Goal: Find contact information: Find contact information

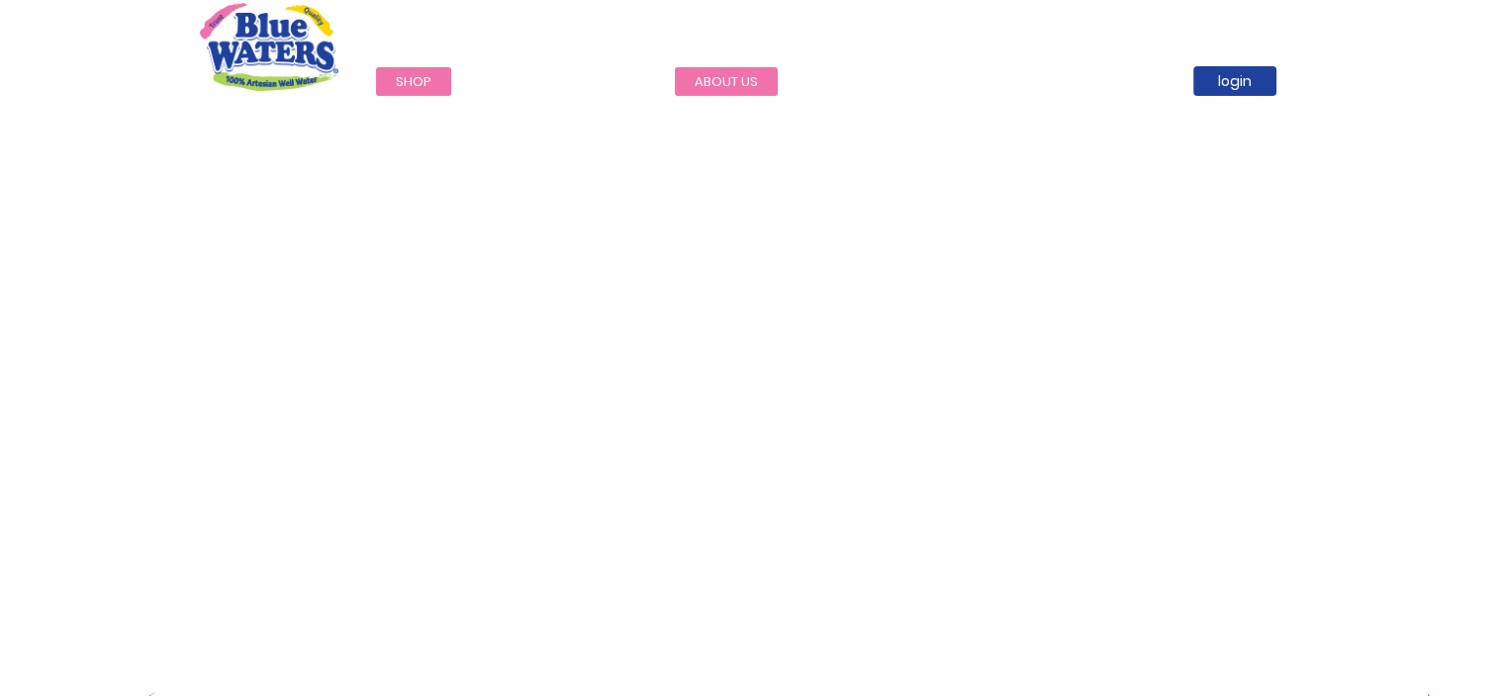
click at [704, 87] on link "about us" at bounding box center [726, 81] width 103 height 29
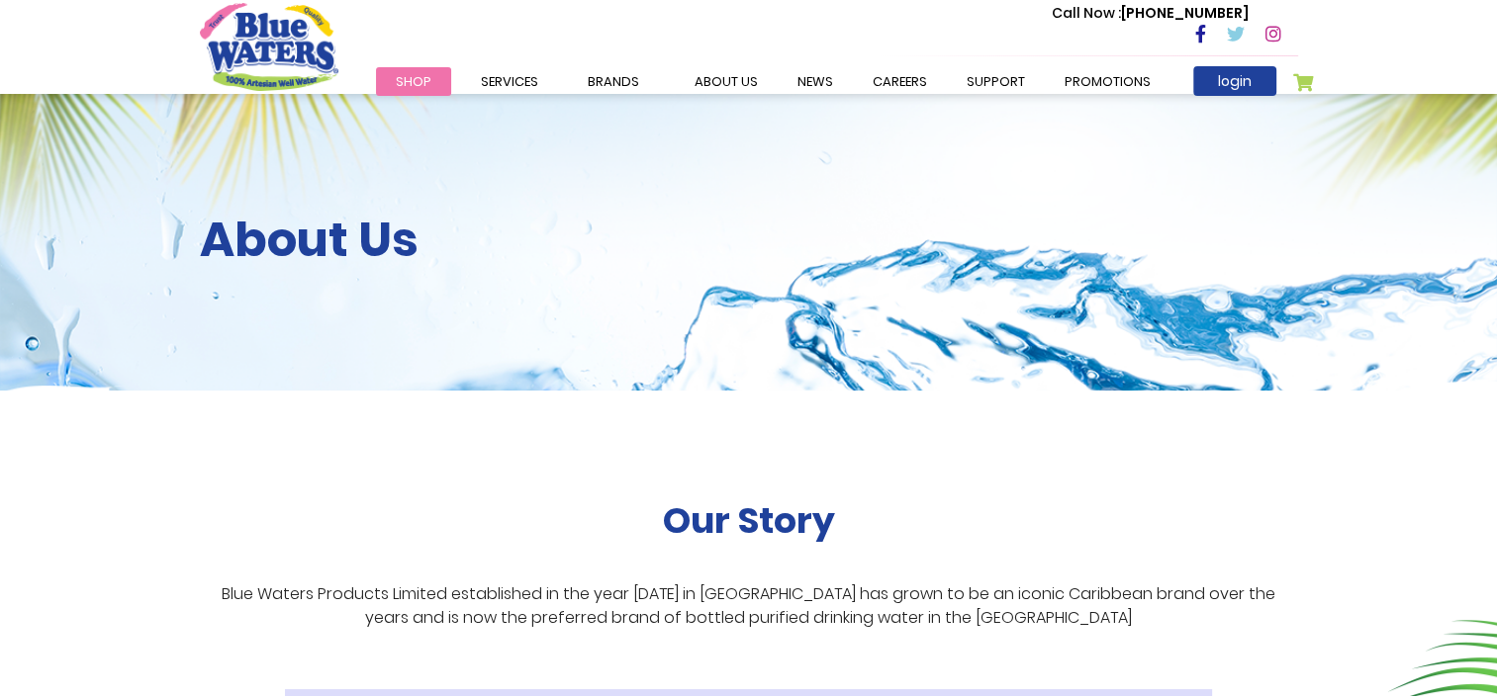
click at [736, 66] on div "Call Now : (868) 640-8824" at bounding box center [833, 35] width 930 height 68
click at [741, 71] on link "about us" at bounding box center [726, 81] width 103 height 29
click at [733, 76] on link "about us" at bounding box center [726, 81] width 103 height 29
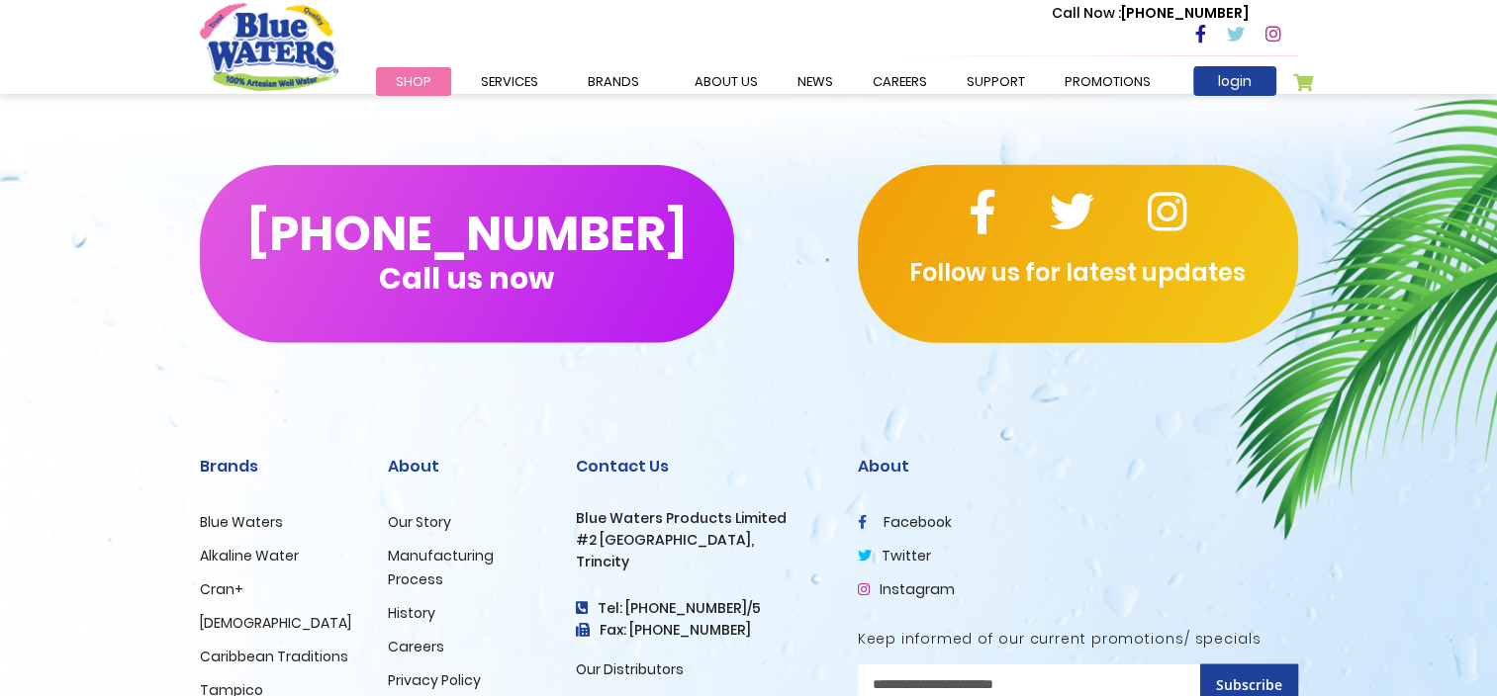
scroll to position [4847, 0]
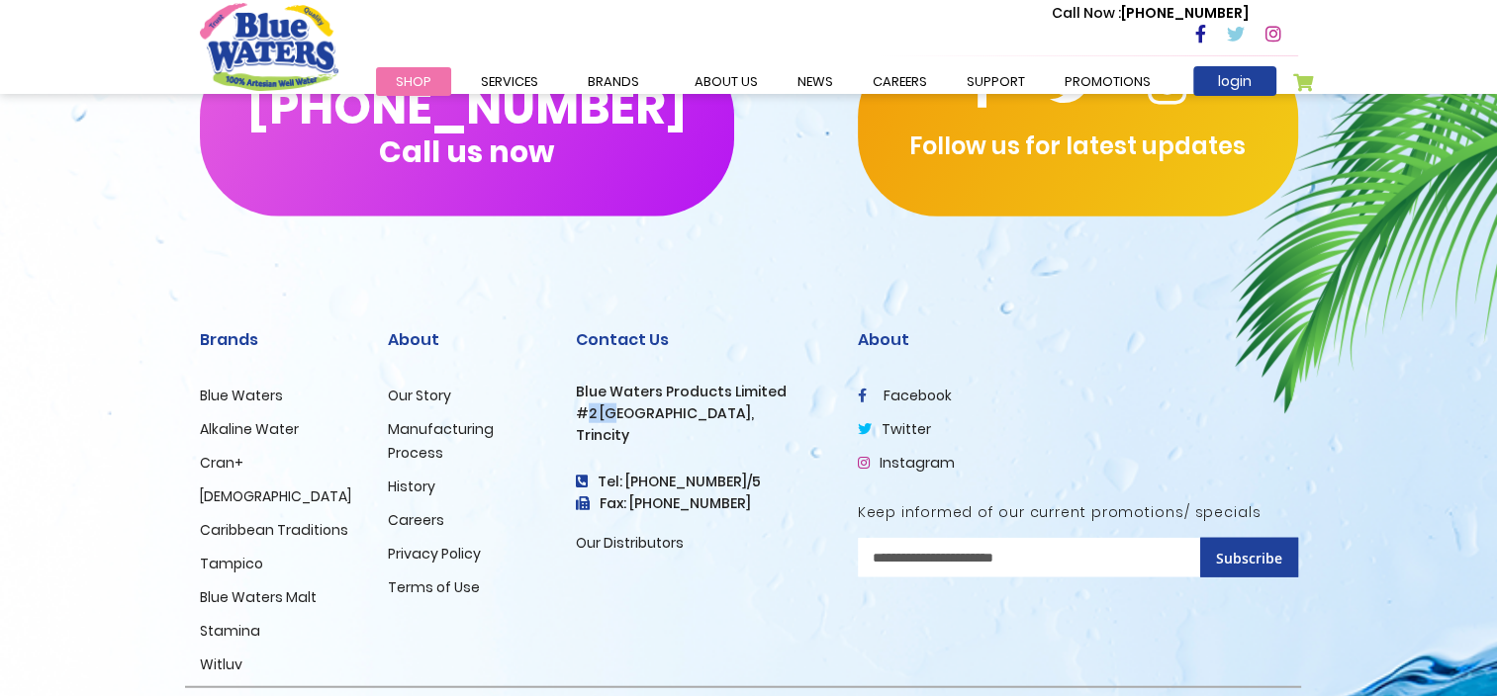
drag, startPoint x: 586, startPoint y: 388, endPoint x: 612, endPoint y: 399, distance: 28.8
click at [612, 406] on h3 "#2 [GEOGRAPHIC_DATA]," at bounding box center [702, 414] width 252 height 17
drag, startPoint x: 612, startPoint y: 399, endPoint x: 574, endPoint y: 387, distance: 40.4
click at [574, 387] on div "Contact Us Blue Waters Products Limited [STREET_ADDRESS] Tel: [PHONE_NUMBER]/5 …" at bounding box center [702, 491] width 282 height 391
drag, startPoint x: 574, startPoint y: 387, endPoint x: 605, endPoint y: 390, distance: 31.8
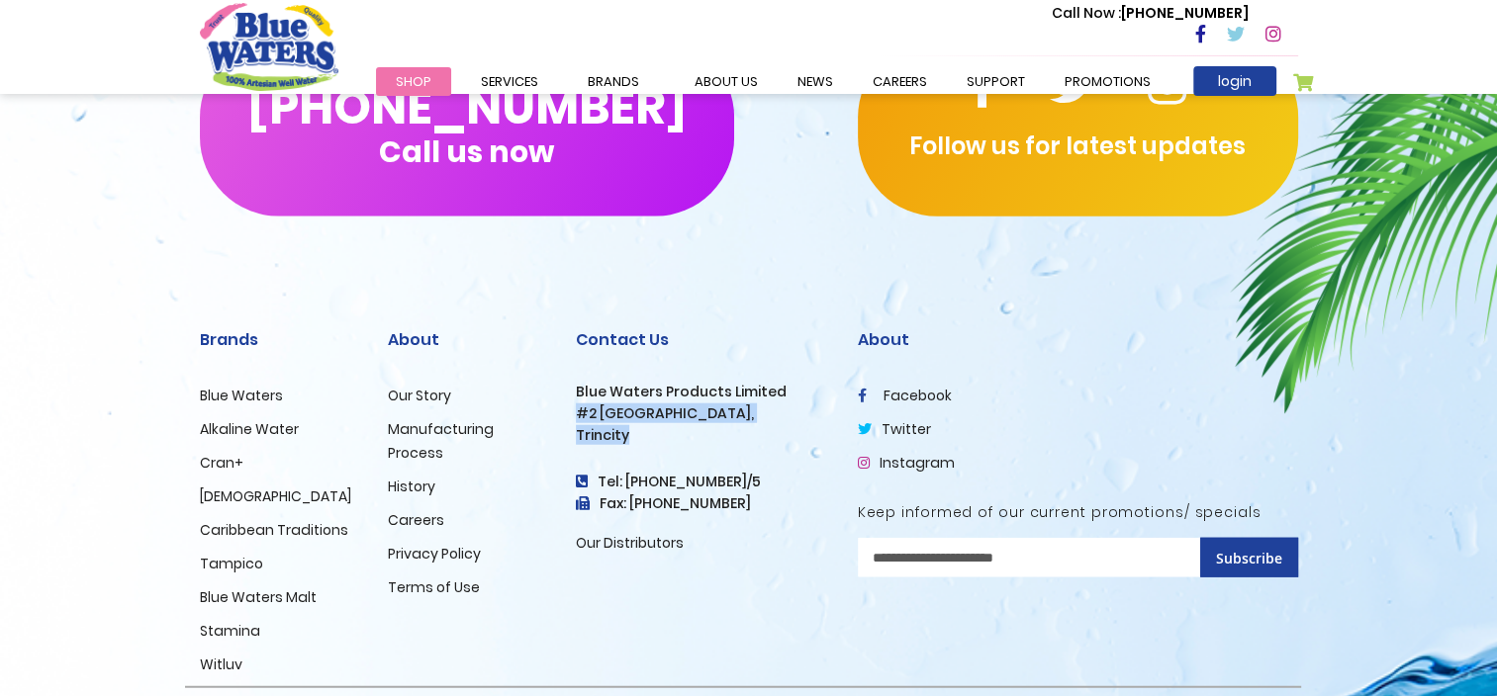
copy div "#2 [GEOGRAPHIC_DATA], [GEOGRAPHIC_DATA]"
